Goal: Register for event/course

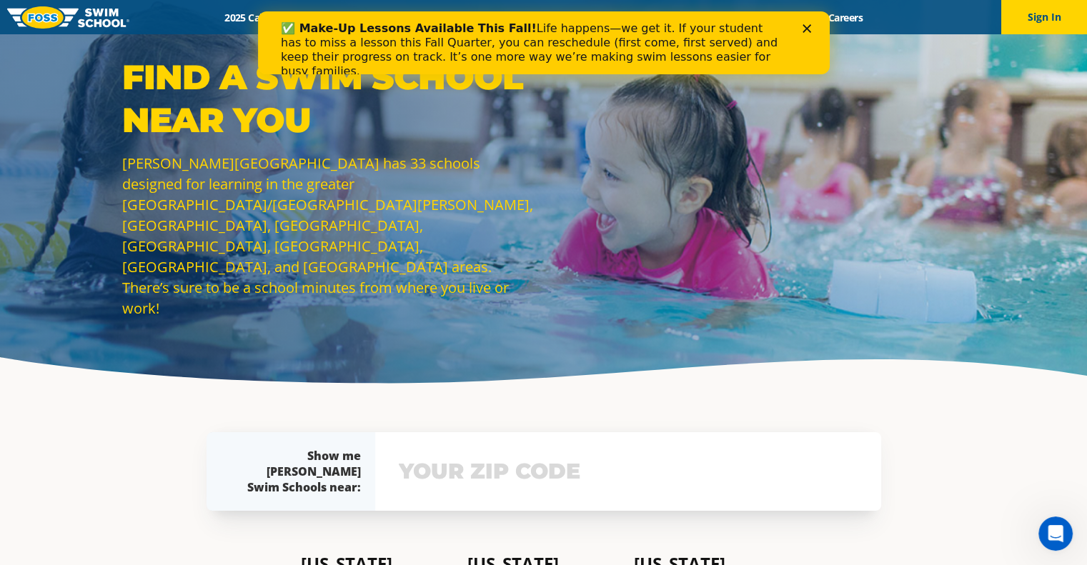
click at [808, 26] on polygon "Close" at bounding box center [806, 28] width 9 height 9
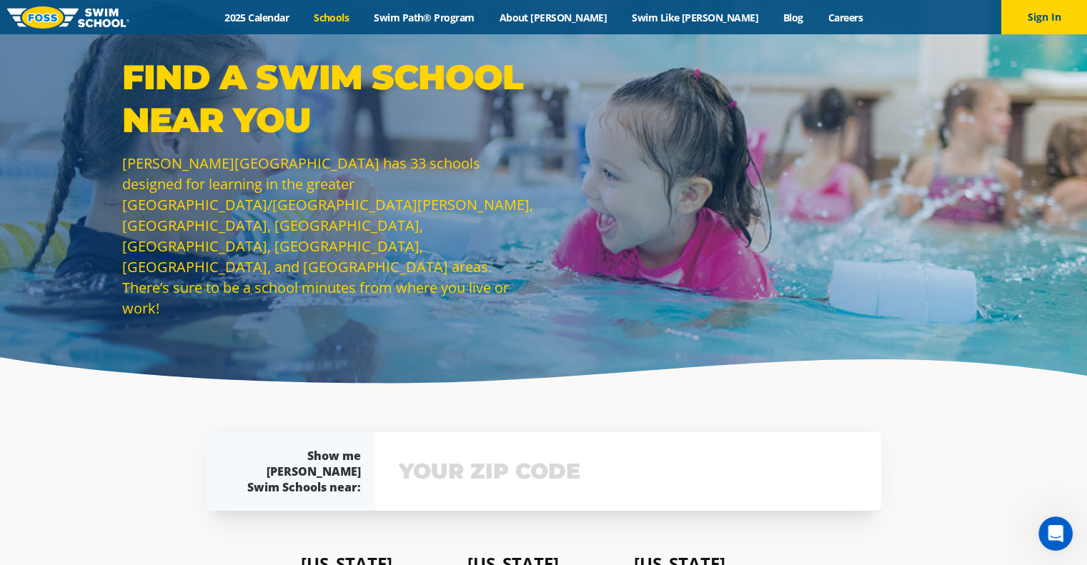
click at [362, 16] on link "Schools" at bounding box center [332, 18] width 60 height 14
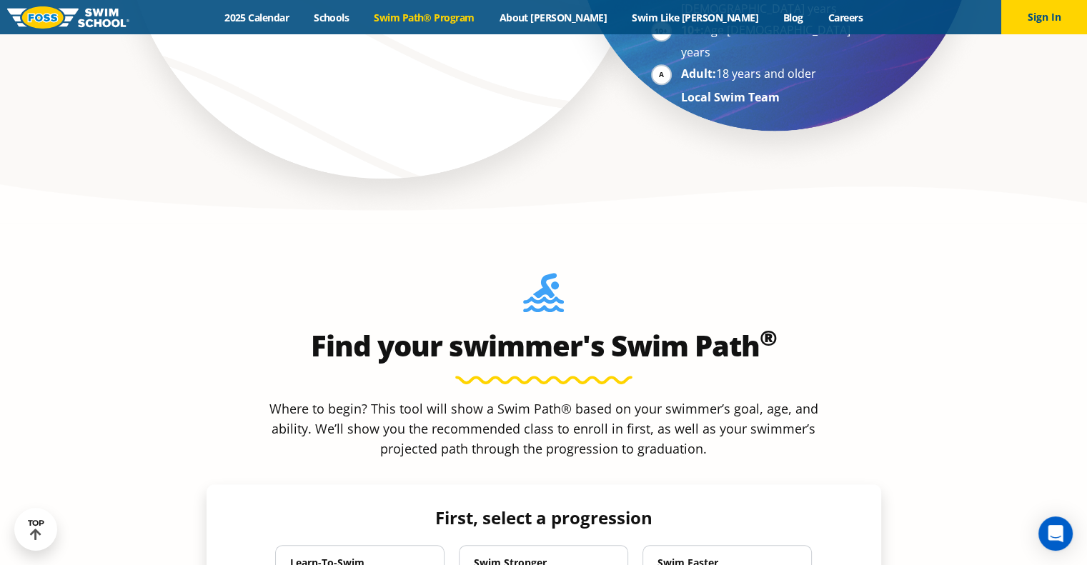
scroll to position [1223, 0]
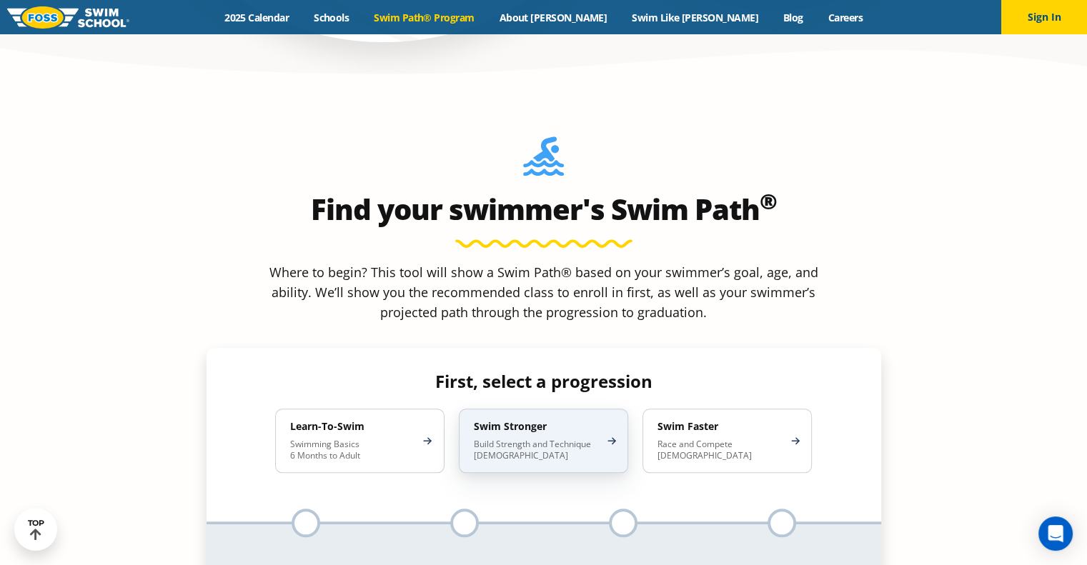
click at [545, 420] on h4 "Swim Stronger" at bounding box center [536, 426] width 125 height 13
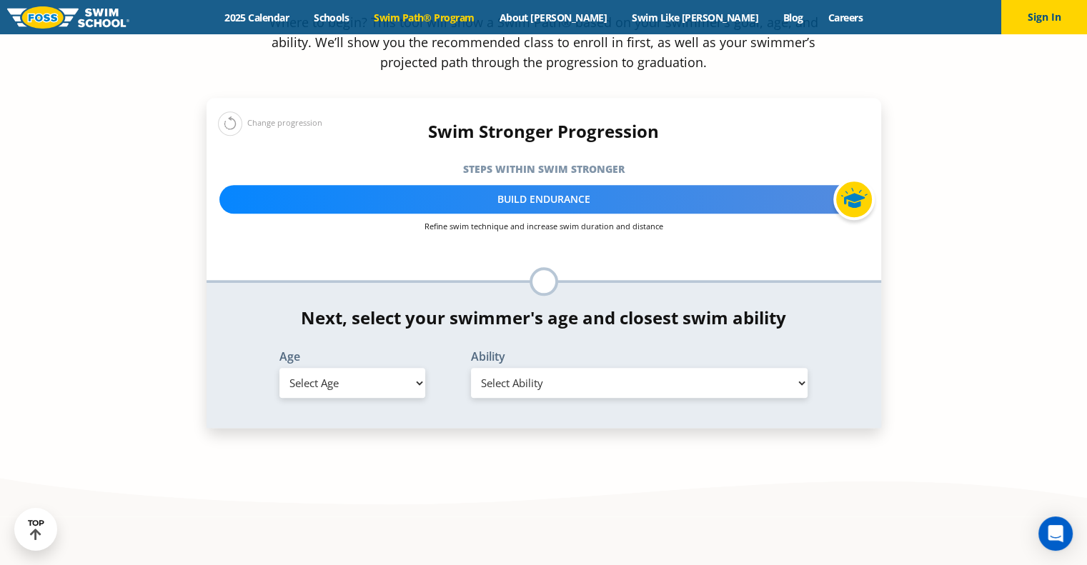
scroll to position [1468, 0]
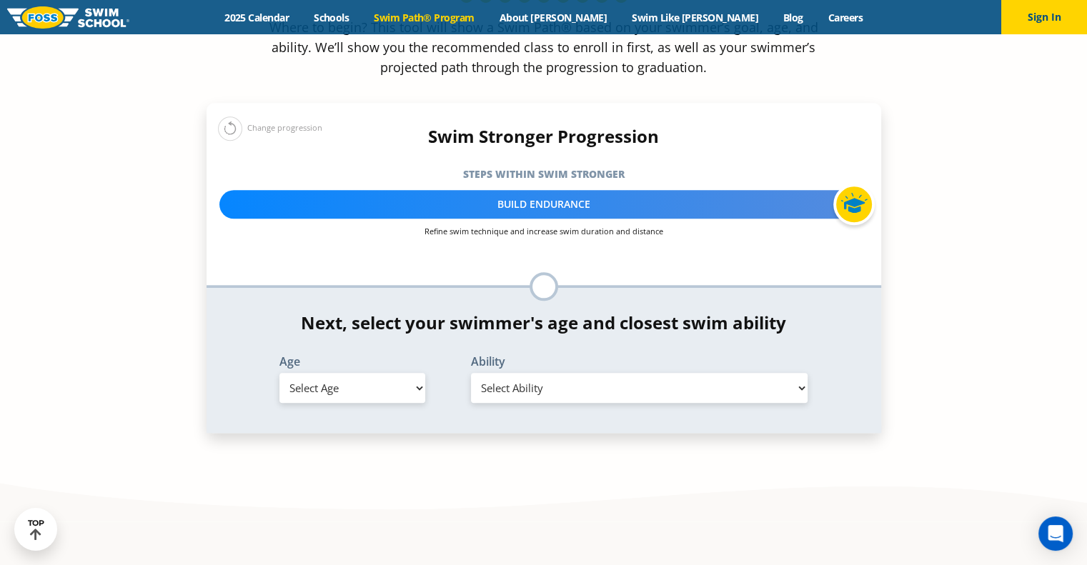
click at [400, 373] on select "Select Age 6 months - 1 year 1 year 2 years 3 years 4 years 5 years 6 years 7 y…" at bounding box center [352, 388] width 146 height 30
select select "9-years"
click at [279, 373] on select "Select Age 6 months - 1 year 1 year 2 years 3 years 4 years 5 years 6 years 7 y…" at bounding box center [352, 388] width 146 height 30
click at [598, 373] on select "Select Ability First in-water experience When in the water, reliant on a life j…" at bounding box center [639, 388] width 337 height 30
click at [471, 373] on select "Select Ability First in-water experience When in the water, reliant on a life j…" at bounding box center [639, 388] width 337 height 30
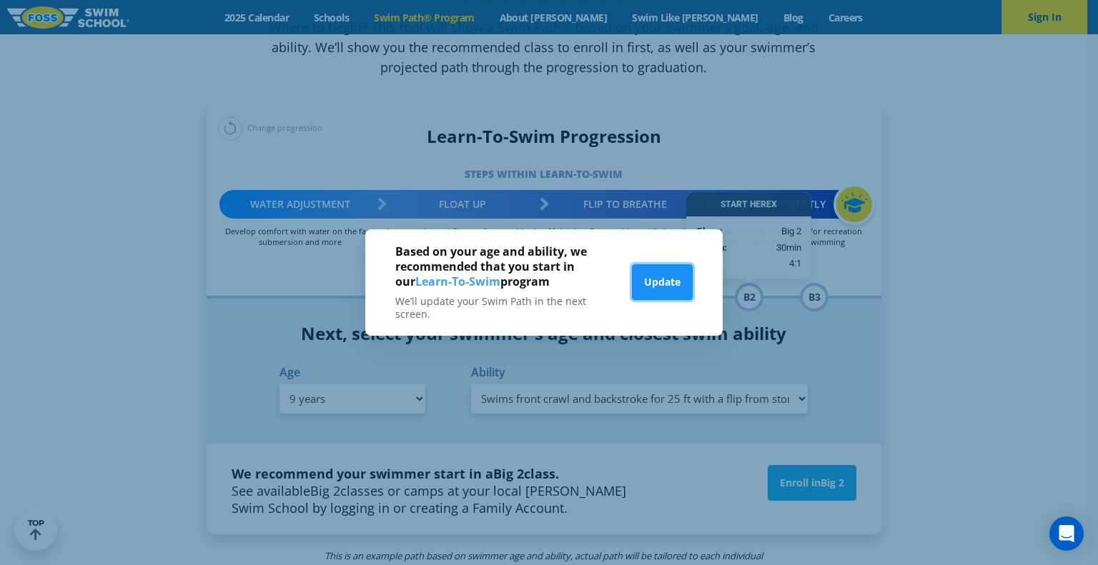
click at [673, 280] on button "Update" at bounding box center [662, 282] width 61 height 36
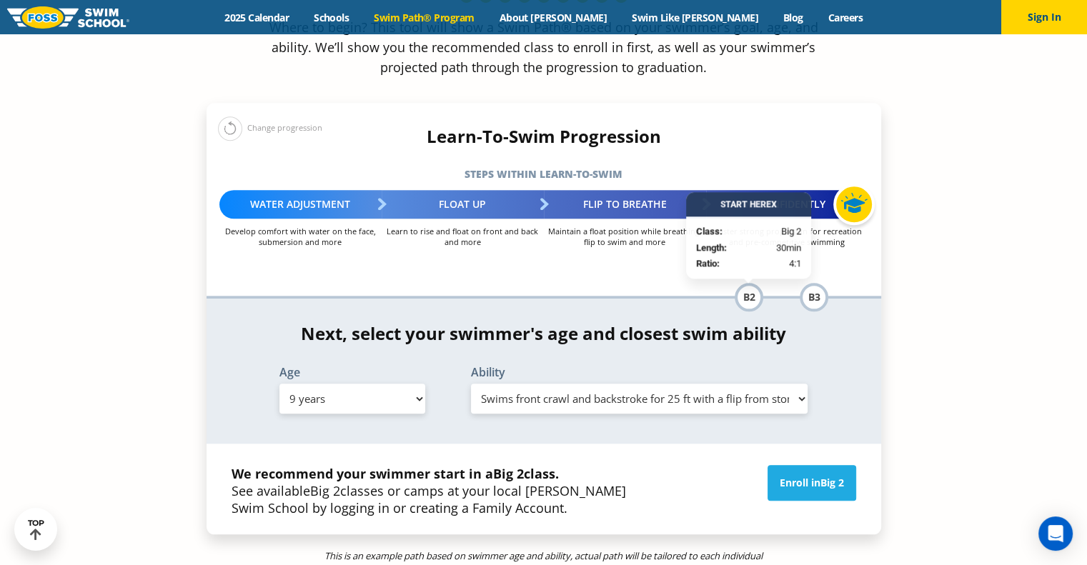
click at [691, 384] on select "Select Ability First in-water experience When in the water, reliant on a life j…" at bounding box center [639, 399] width 337 height 30
select select "9-years-able-to-swim-front-crawl-40-ft-backstroke-40-ft-and-breaststroke-15-ft"
click at [471, 384] on select "Select Ability First in-water experience When in the water, reliant on a life j…" at bounding box center [639, 399] width 337 height 30
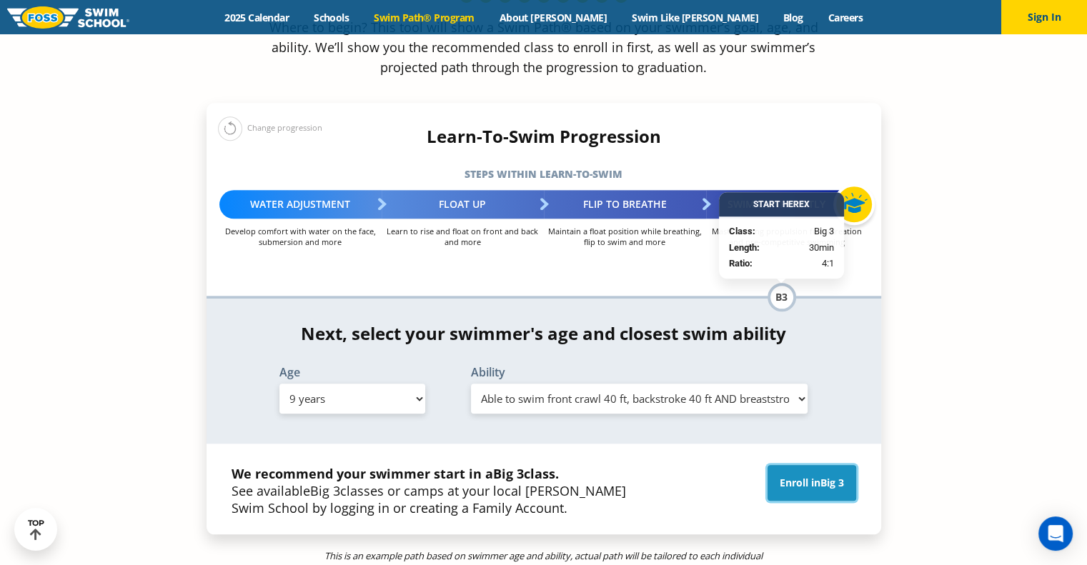
click at [796, 465] on link "Enroll in Big 3" at bounding box center [812, 483] width 89 height 36
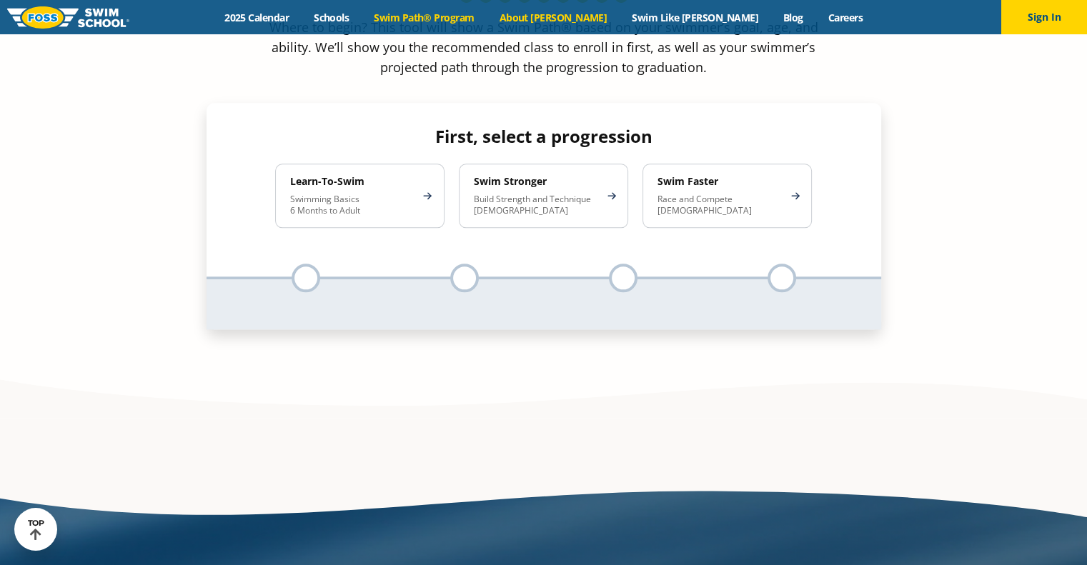
scroll to position [1468, 0]
click at [585, 14] on link "About [PERSON_NAME]" at bounding box center [553, 18] width 133 height 14
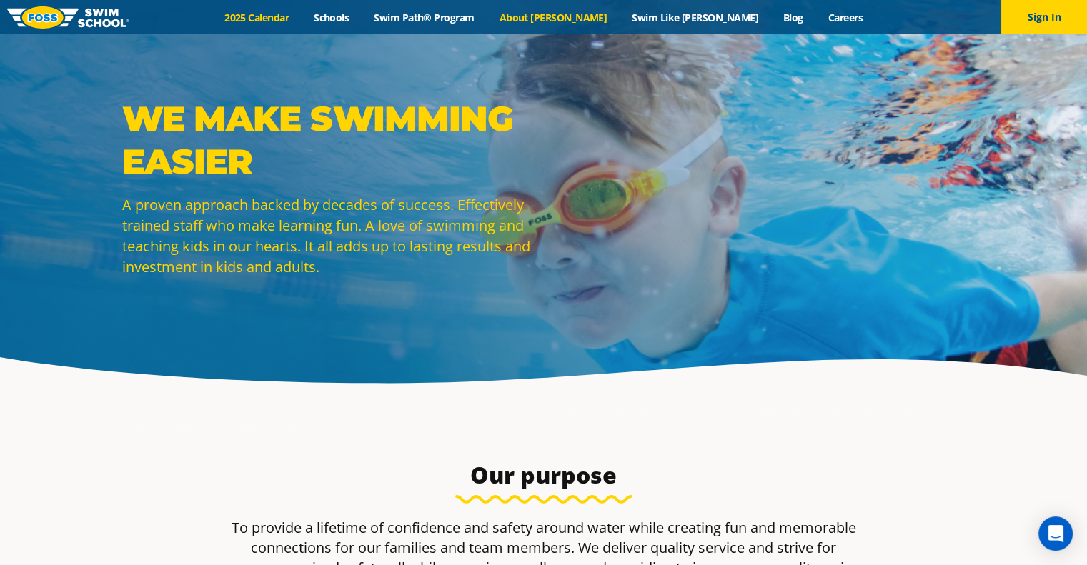
click at [302, 16] on link "2025 Calendar" at bounding box center [256, 18] width 89 height 14
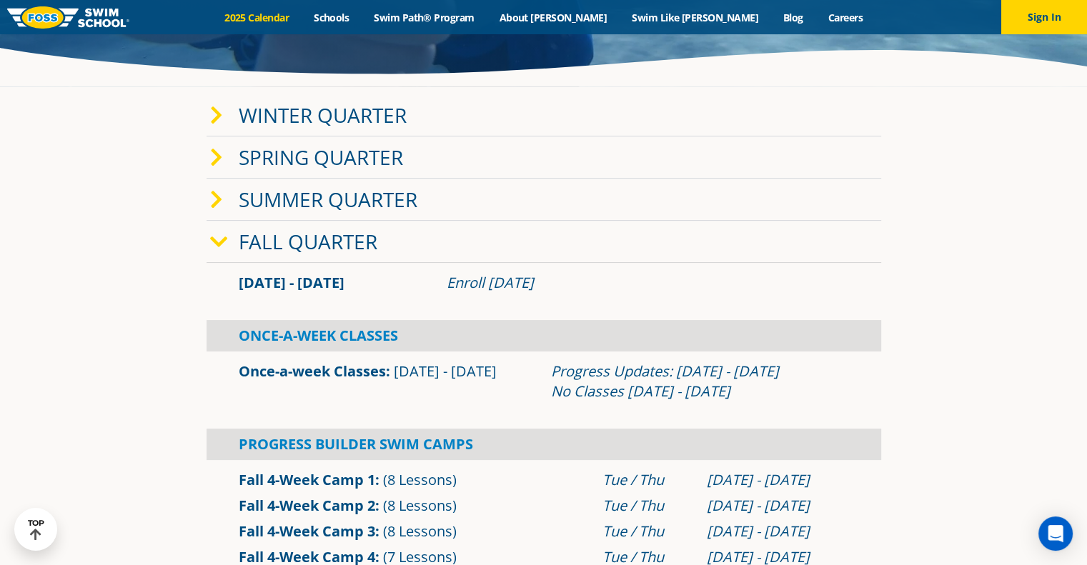
scroll to position [287, 0]
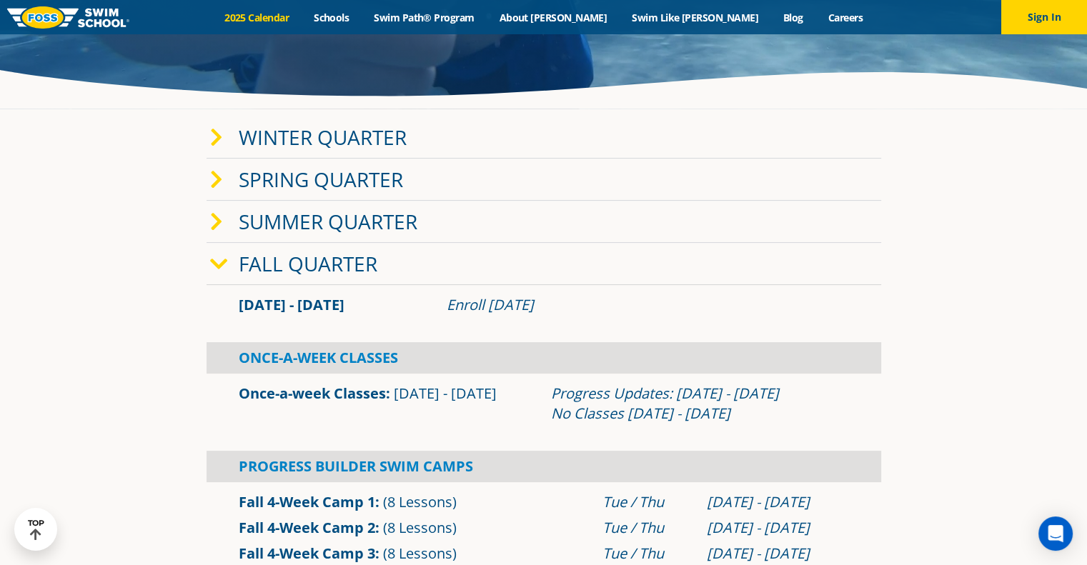
click at [220, 262] on icon at bounding box center [219, 264] width 18 height 20
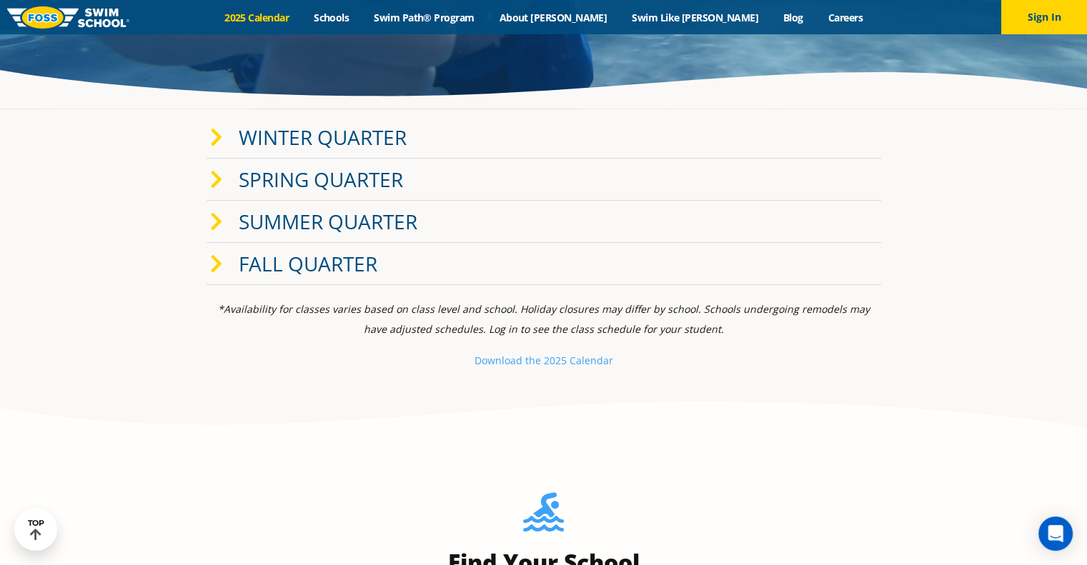
click at [220, 262] on icon at bounding box center [216, 264] width 13 height 20
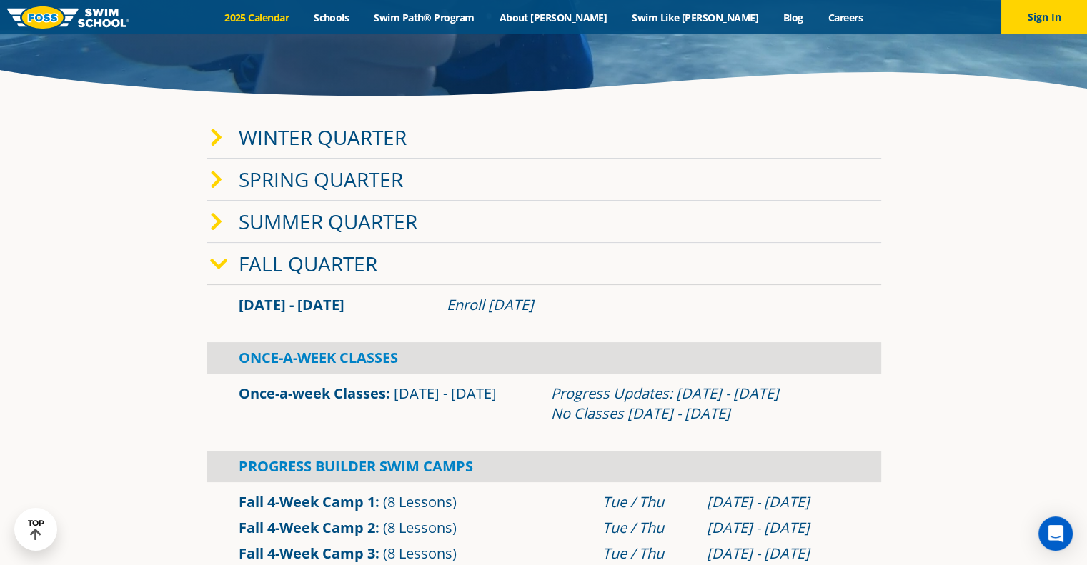
click at [218, 257] on icon at bounding box center [219, 264] width 18 height 20
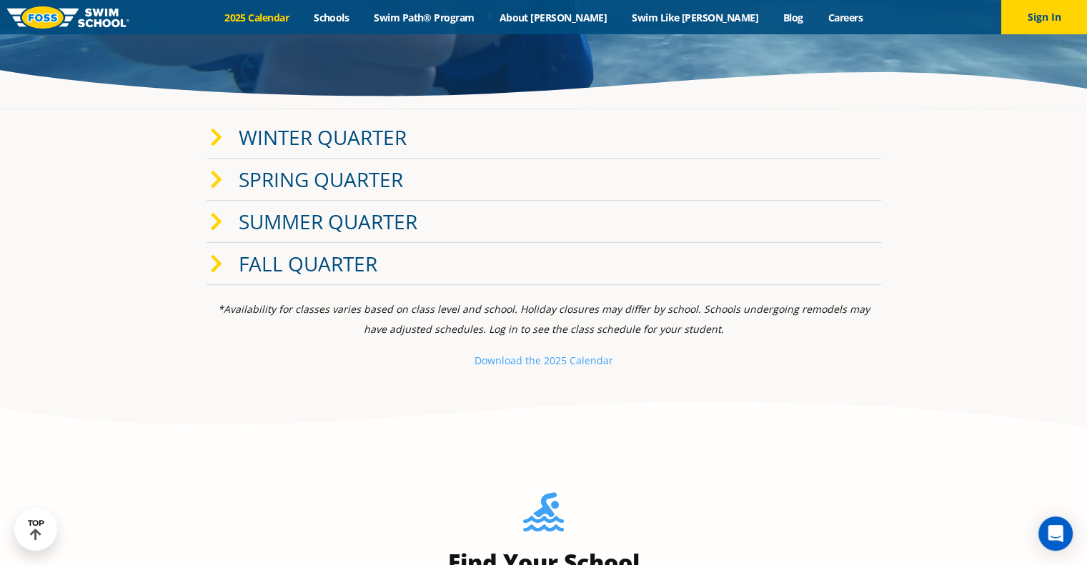
click at [218, 257] on icon at bounding box center [216, 264] width 13 height 20
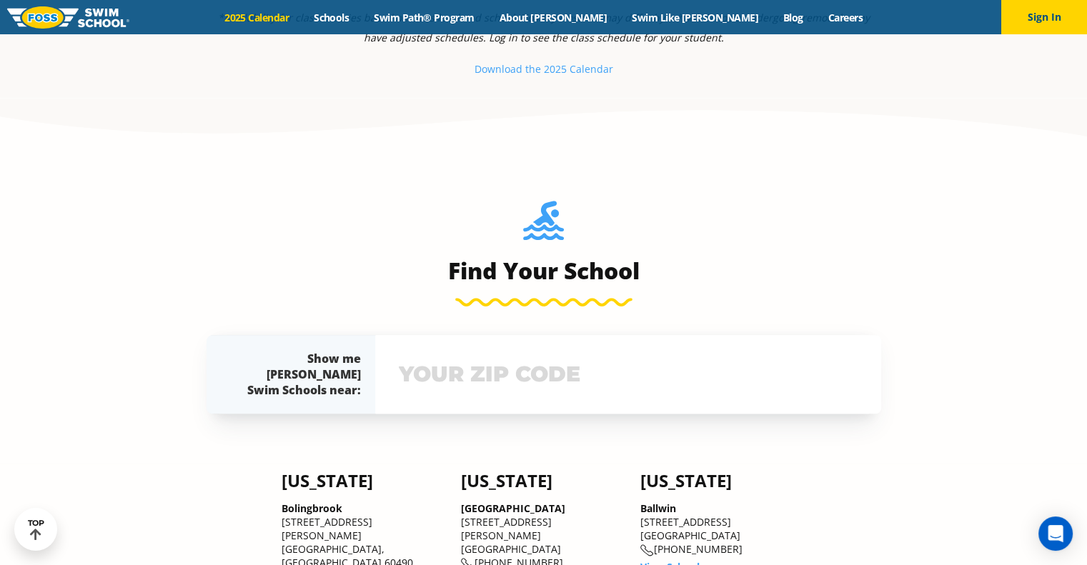
scroll to position [708, 0]
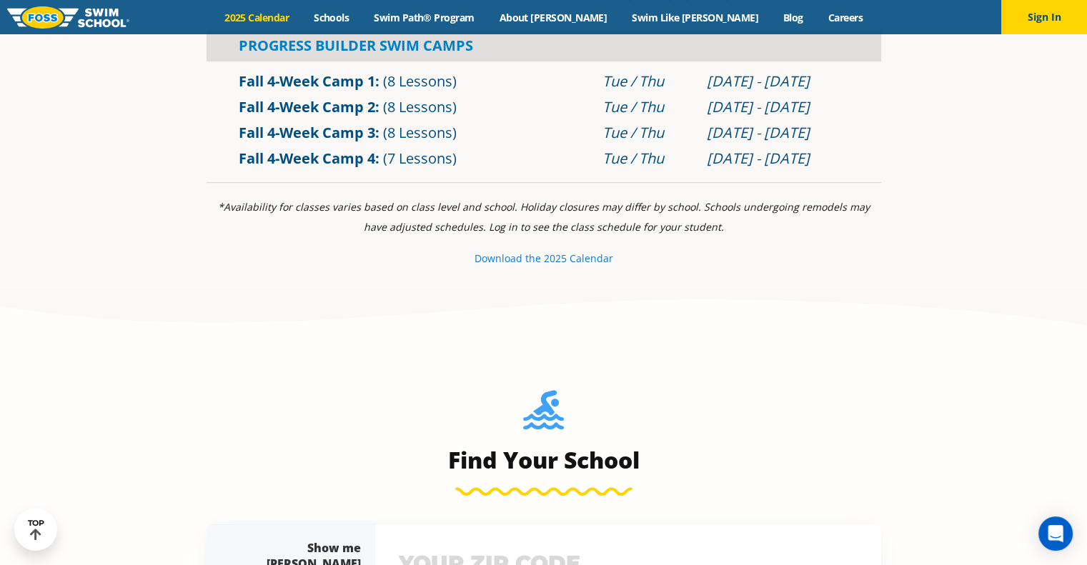
click at [566, 258] on small "e 2025 Calendar" at bounding box center [574, 259] width 78 height 14
